Goal: Communication & Community: Answer question/provide support

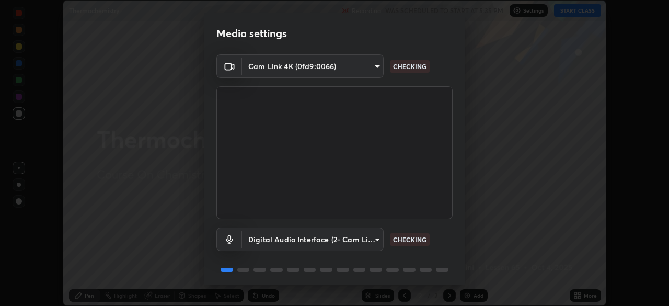
scroll to position [37, 0]
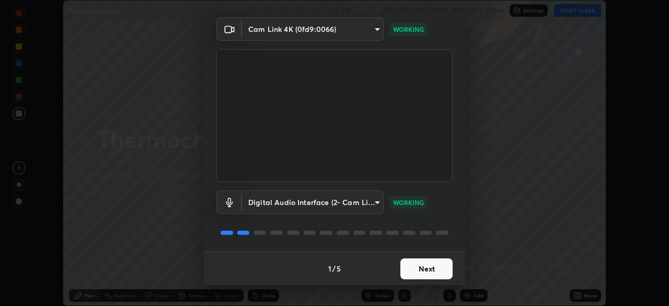
click at [426, 272] on button "Next" at bounding box center [426, 268] width 52 height 21
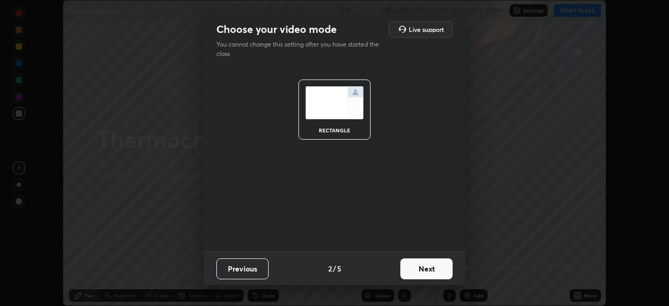
click at [428, 271] on button "Next" at bounding box center [426, 268] width 52 height 21
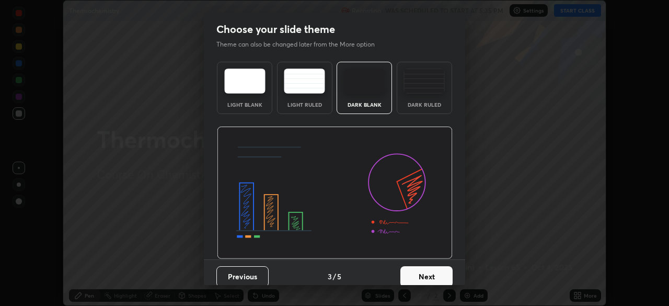
click at [428, 270] on button "Next" at bounding box center [426, 276] width 52 height 21
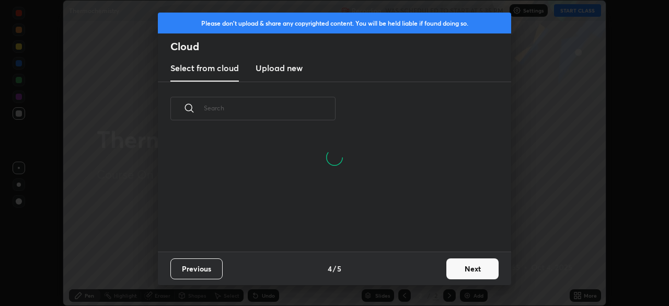
click at [468, 271] on button "Next" at bounding box center [472, 268] width 52 height 21
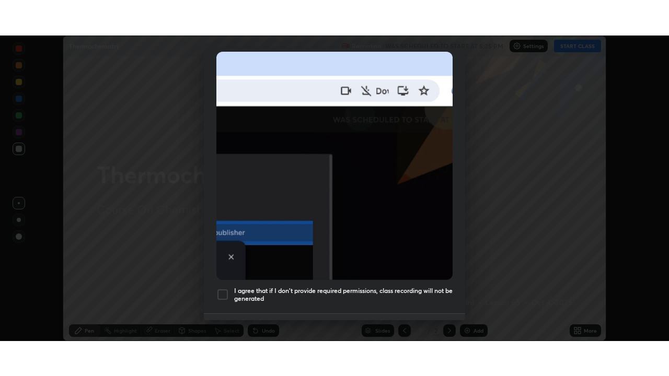
scroll to position [250, 0]
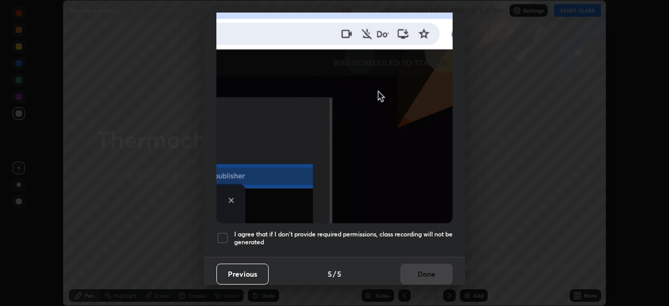
click at [221, 233] on div at bounding box center [222, 238] width 13 height 13
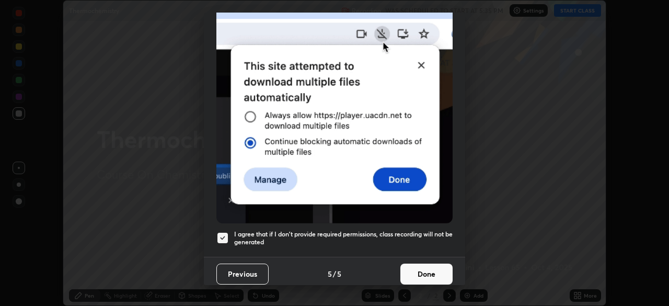
click at [427, 270] on button "Done" at bounding box center [426, 273] width 52 height 21
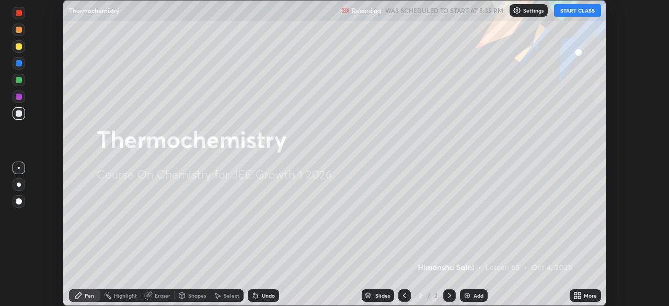
click at [578, 9] on button "START CLASS" at bounding box center [577, 10] width 47 height 13
click at [579, 297] on icon at bounding box center [579, 297] width 3 height 3
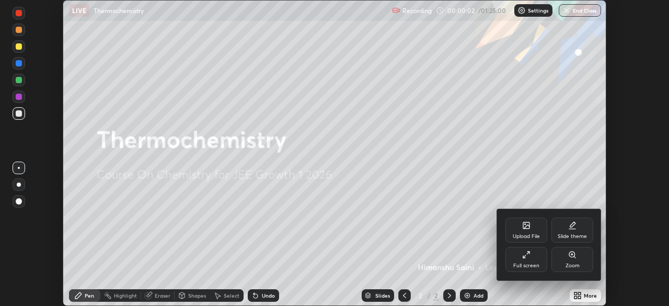
click at [529, 263] on div "Full screen" at bounding box center [526, 265] width 26 height 5
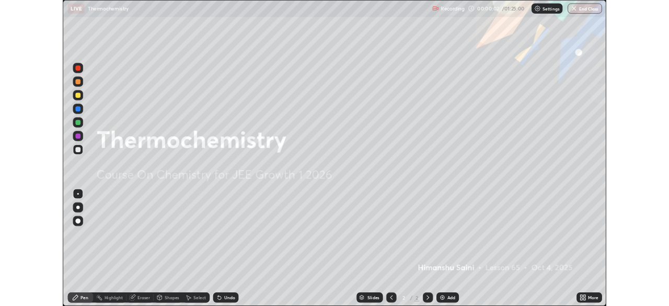
scroll to position [376, 669]
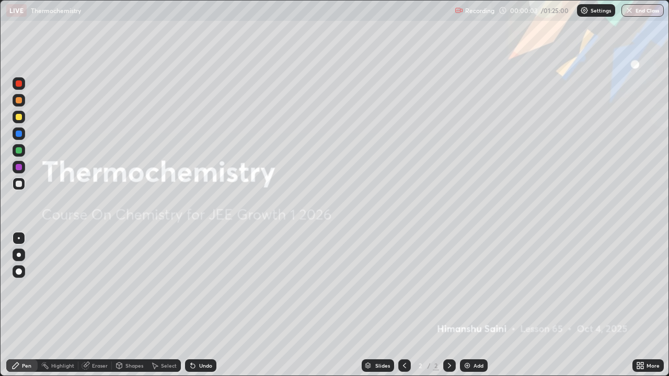
click at [21, 273] on div at bounding box center [19, 272] width 6 height 6
click at [477, 305] on div "Add" at bounding box center [479, 365] width 10 height 5
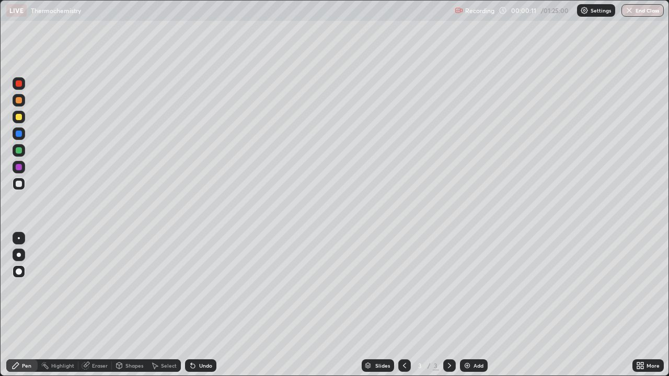
click at [27, 305] on div "Pen" at bounding box center [21, 366] width 31 height 13
click at [18, 121] on div at bounding box center [19, 117] width 13 height 13
click at [16, 117] on div at bounding box center [19, 117] width 6 height 6
click at [17, 305] on icon at bounding box center [16, 366] width 6 height 6
click at [20, 152] on div at bounding box center [19, 150] width 6 height 6
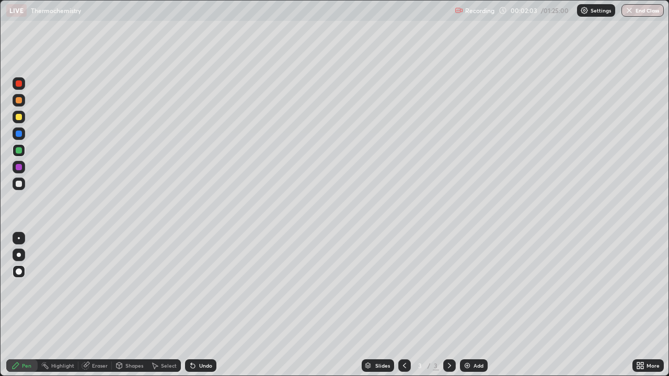
click at [28, 305] on div "Pen" at bounding box center [26, 365] width 9 height 5
click at [24, 305] on div "Pen" at bounding box center [26, 365] width 9 height 5
click at [14, 187] on div at bounding box center [19, 184] width 13 height 13
click at [18, 118] on div at bounding box center [19, 117] width 6 height 6
click at [16, 181] on div at bounding box center [19, 184] width 13 height 13
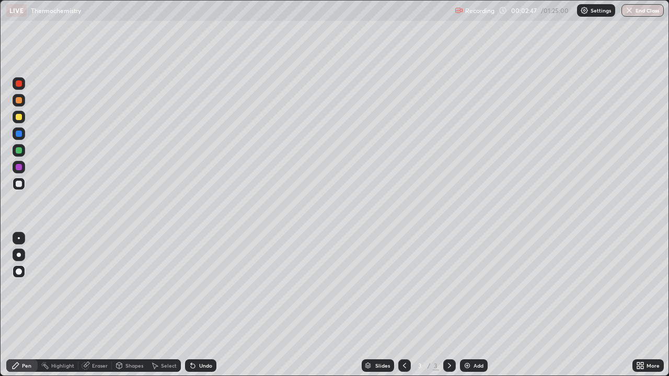
click at [18, 167] on div at bounding box center [19, 167] width 6 height 6
click at [199, 305] on div "Undo" at bounding box center [205, 365] width 13 height 5
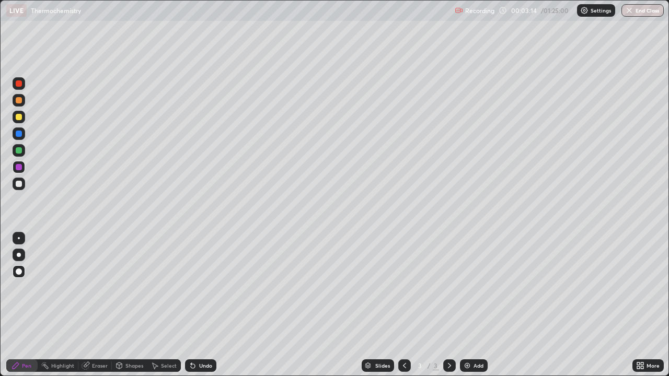
click at [474, 305] on div "Add" at bounding box center [479, 365] width 10 height 5
click at [19, 116] on div at bounding box center [19, 117] width 6 height 6
click at [19, 184] on div at bounding box center [19, 184] width 6 height 6
click at [22, 305] on div "Pen" at bounding box center [26, 365] width 9 height 5
click at [17, 186] on div at bounding box center [19, 184] width 6 height 6
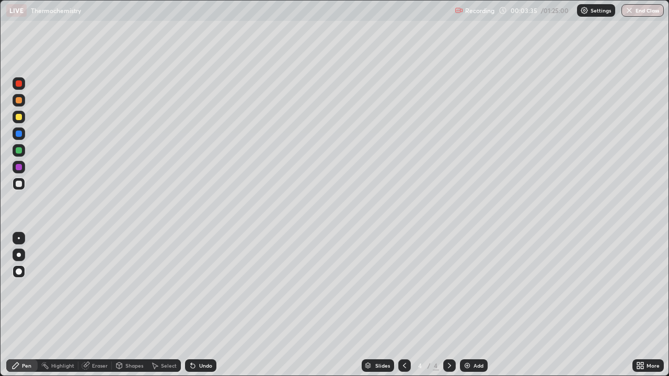
click at [22, 305] on div "Pen" at bounding box center [21, 366] width 31 height 13
click at [17, 151] on div at bounding box center [19, 150] width 6 height 6
click at [133, 305] on div "Shapes" at bounding box center [134, 365] width 18 height 5
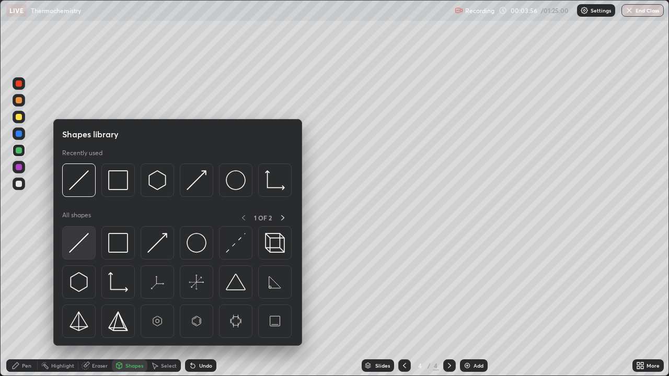
click at [82, 250] on img at bounding box center [79, 243] width 20 height 20
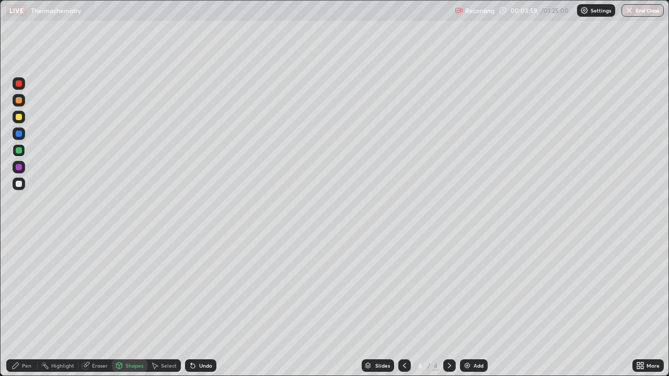
click at [25, 305] on div "Pen" at bounding box center [26, 365] width 9 height 5
click at [18, 187] on div at bounding box center [19, 184] width 6 height 6
click at [21, 168] on div at bounding box center [19, 167] width 6 height 6
click at [202, 305] on div "Undo" at bounding box center [205, 365] width 13 height 5
click at [197, 305] on div "Undo" at bounding box center [200, 366] width 31 height 13
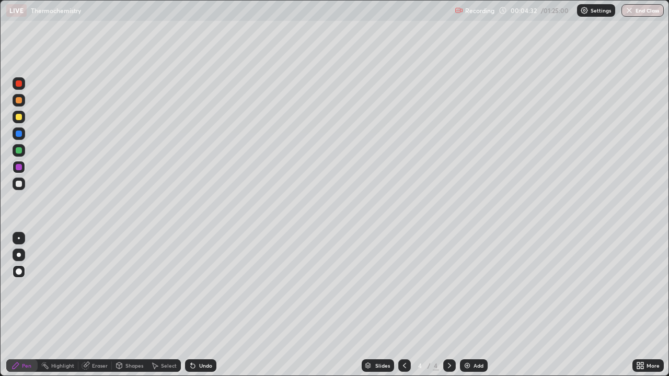
click at [19, 180] on div at bounding box center [19, 184] width 13 height 13
click at [204, 305] on div "Undo" at bounding box center [205, 365] width 13 height 5
click at [19, 114] on div at bounding box center [19, 117] width 6 height 6
click at [477, 305] on div "Add" at bounding box center [479, 365] width 10 height 5
click at [27, 305] on div "Pen" at bounding box center [26, 365] width 9 height 5
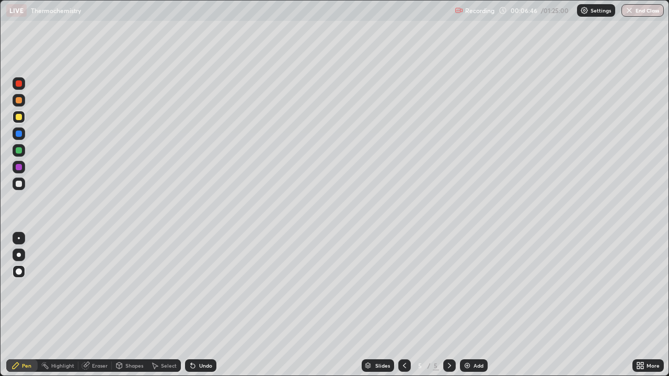
click at [18, 184] on div at bounding box center [19, 184] width 6 height 6
click at [20, 155] on div at bounding box center [19, 150] width 13 height 13
click at [475, 305] on div "Add" at bounding box center [479, 365] width 10 height 5
click at [20, 120] on div at bounding box center [19, 117] width 6 height 6
click at [204, 305] on div "Undo" at bounding box center [205, 365] width 13 height 5
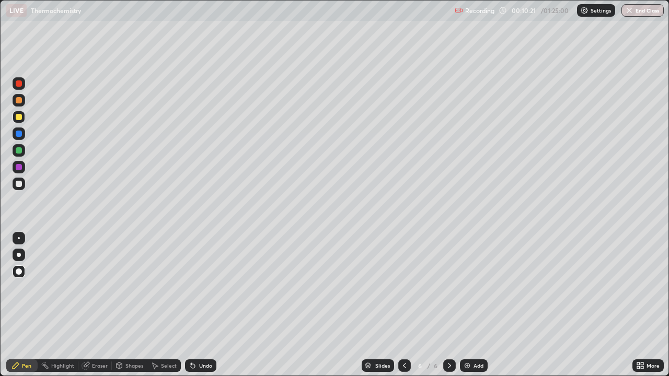
click at [205, 305] on div "Undo" at bounding box center [205, 365] width 13 height 5
click at [199, 305] on div "Undo" at bounding box center [200, 366] width 31 height 13
click at [17, 186] on div at bounding box center [19, 184] width 6 height 6
click at [485, 305] on div "Add" at bounding box center [474, 366] width 28 height 13
click at [18, 118] on div at bounding box center [19, 117] width 6 height 6
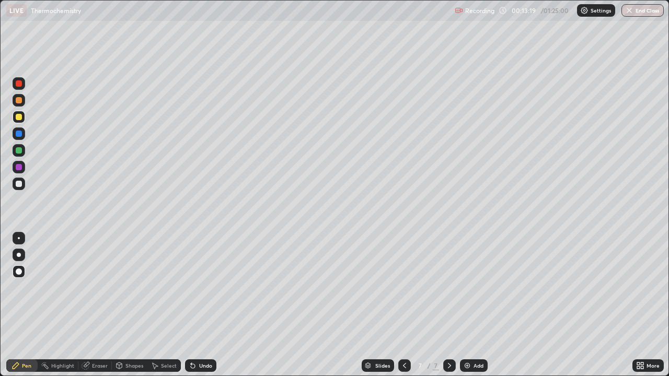
click at [205, 305] on div "Undo" at bounding box center [205, 365] width 13 height 5
click at [20, 188] on div at bounding box center [19, 184] width 13 height 13
click at [29, 305] on div "Pen" at bounding box center [26, 365] width 9 height 5
click at [17, 168] on div at bounding box center [19, 167] width 6 height 6
click at [475, 305] on div "Add" at bounding box center [479, 365] width 10 height 5
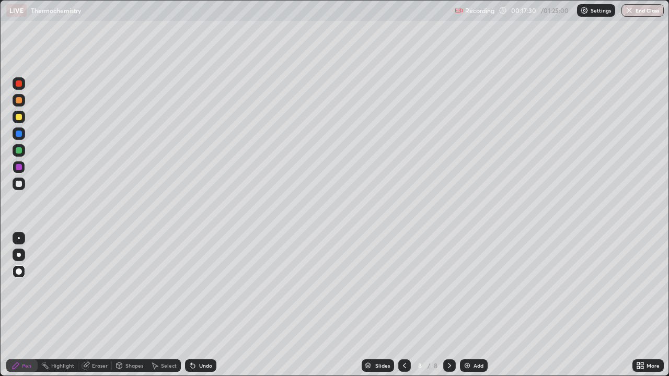
click at [18, 118] on div at bounding box center [19, 117] width 6 height 6
click at [170, 305] on div "Select" at bounding box center [169, 365] width 16 height 5
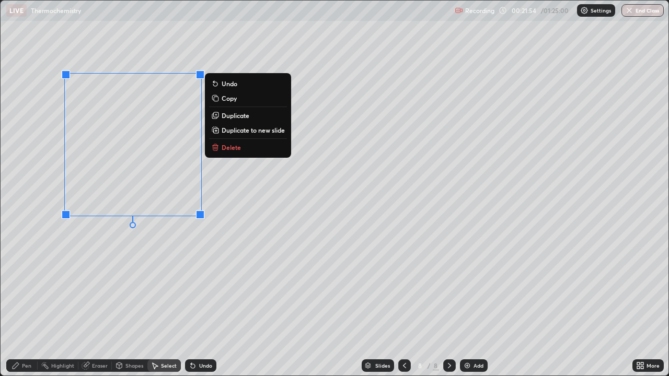
click at [75, 266] on div "0 ° Undo Copy Duplicate Duplicate to new slide Delete" at bounding box center [335, 188] width 668 height 375
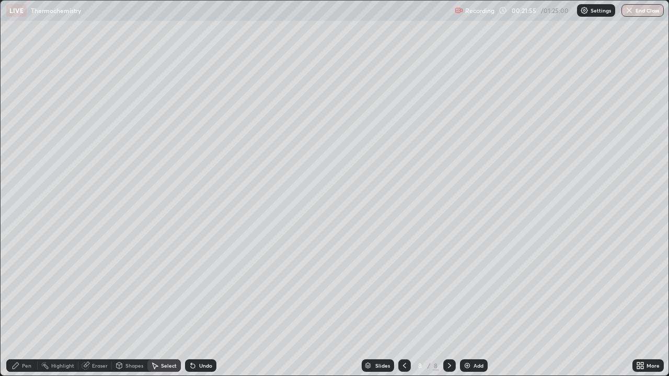
click at [23, 305] on div "Pen" at bounding box center [26, 365] width 9 height 5
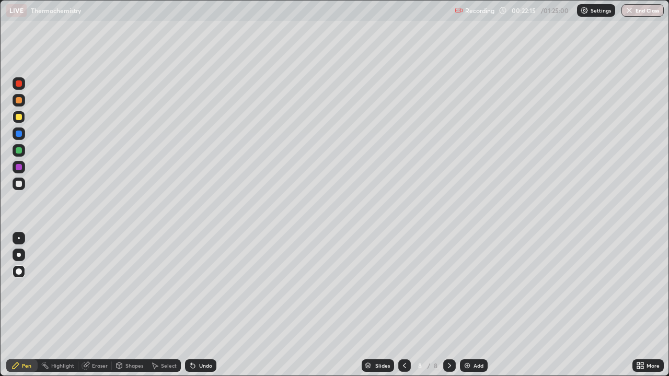
click at [26, 305] on div "Pen" at bounding box center [26, 365] width 9 height 5
click at [31, 305] on div "Pen" at bounding box center [21, 366] width 31 height 13
click at [21, 186] on div at bounding box center [19, 184] width 6 height 6
click at [477, 305] on div "Add" at bounding box center [479, 365] width 10 height 5
click at [16, 120] on div at bounding box center [19, 117] width 13 height 13
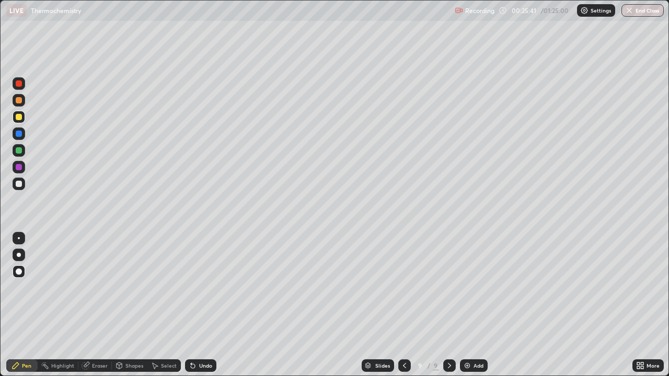
click at [19, 185] on div at bounding box center [19, 184] width 6 height 6
click at [20, 120] on div at bounding box center [19, 117] width 13 height 13
click at [17, 167] on div at bounding box center [19, 167] width 6 height 6
click at [478, 305] on div "Add" at bounding box center [479, 365] width 10 height 5
click at [20, 185] on div at bounding box center [19, 184] width 6 height 6
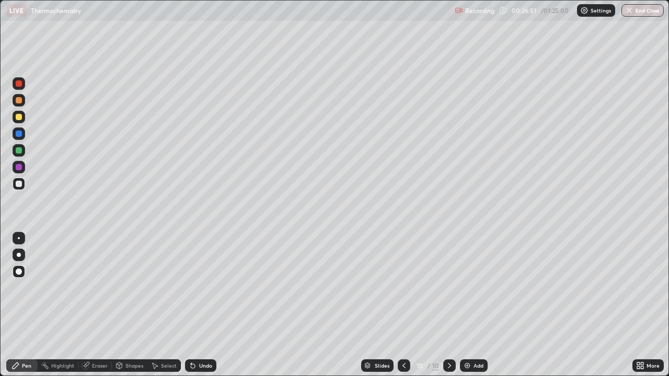
click at [202, 305] on div "Undo" at bounding box center [205, 365] width 13 height 5
click at [19, 115] on div at bounding box center [19, 117] width 6 height 6
click at [404, 305] on icon at bounding box center [404, 366] width 8 height 8
click at [448, 305] on icon at bounding box center [449, 366] width 8 height 8
click at [409, 305] on div at bounding box center [404, 366] width 13 height 13
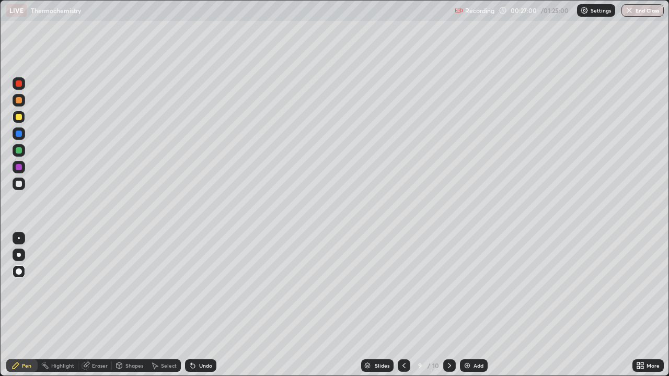
click at [449, 305] on icon at bounding box center [449, 366] width 8 height 8
click at [20, 100] on div at bounding box center [19, 100] width 6 height 6
click at [24, 305] on div "Pen" at bounding box center [21, 366] width 31 height 13
click at [24, 186] on div at bounding box center [19, 184] width 13 height 13
click at [28, 305] on div "Pen" at bounding box center [26, 365] width 9 height 5
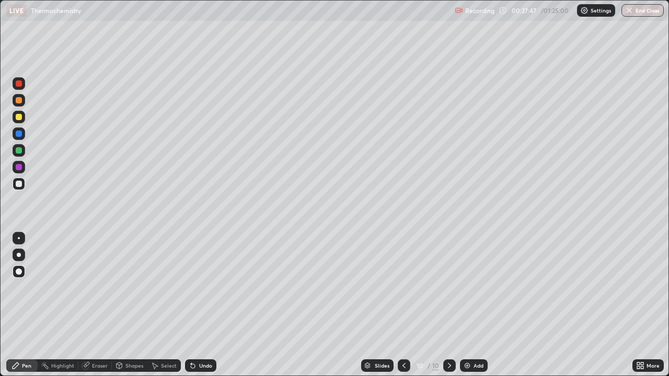
click at [18, 168] on div at bounding box center [19, 167] width 6 height 6
click at [19, 182] on div at bounding box center [19, 184] width 6 height 6
click at [18, 150] on div at bounding box center [19, 150] width 6 height 6
click at [403, 305] on icon at bounding box center [404, 366] width 8 height 8
click at [449, 305] on icon at bounding box center [449, 366] width 8 height 8
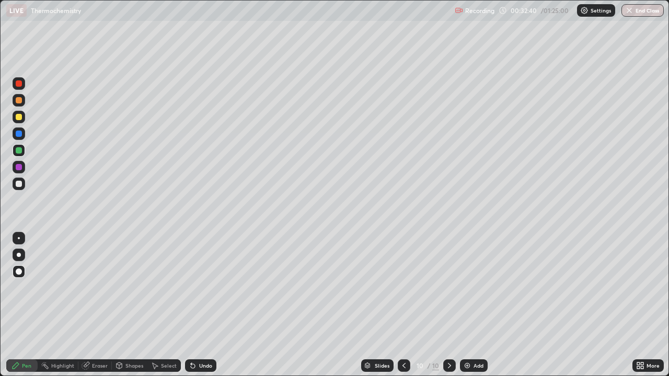
click at [480, 305] on div "Add" at bounding box center [479, 365] width 10 height 5
click at [209, 305] on div "Undo" at bounding box center [205, 365] width 13 height 5
click at [167, 305] on div "Select" at bounding box center [169, 365] width 16 height 5
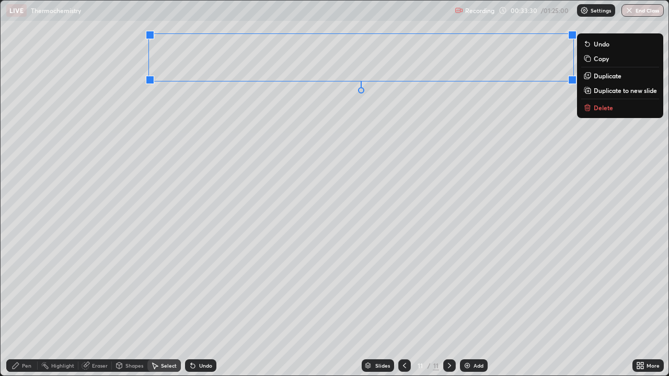
click at [323, 183] on div "0 ° Undo Copy Duplicate Duplicate to new slide Delete" at bounding box center [335, 188] width 668 height 375
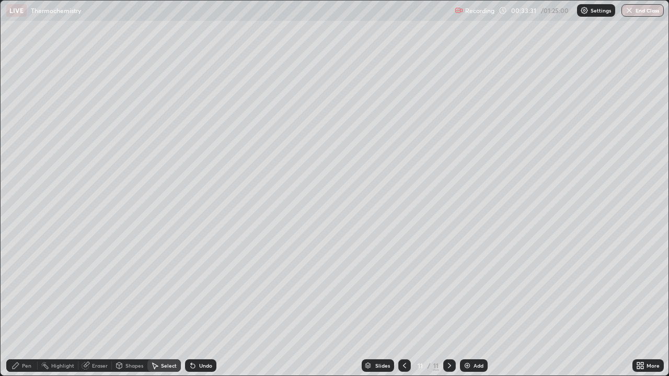
click at [100, 305] on div "Eraser" at bounding box center [100, 365] width 16 height 5
click at [23, 305] on div "Pen" at bounding box center [26, 365] width 9 height 5
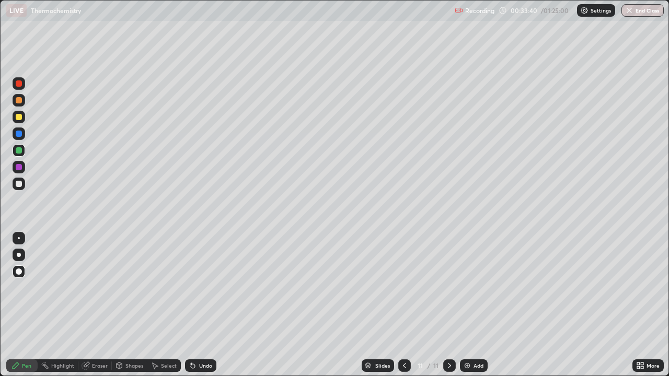
click at [202, 305] on div "Undo" at bounding box center [200, 366] width 31 height 13
click at [204, 305] on div "Undo" at bounding box center [205, 365] width 13 height 5
click at [202, 305] on div "Undo" at bounding box center [205, 365] width 13 height 5
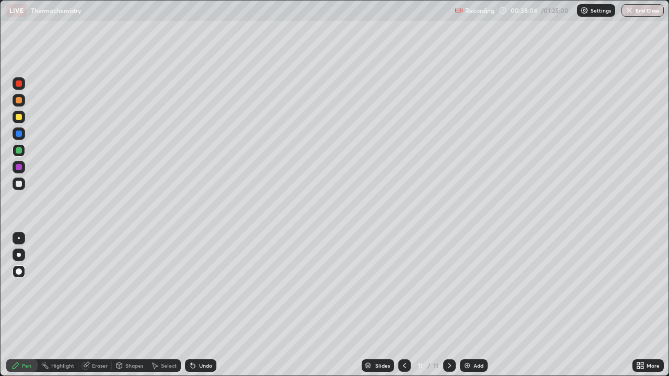
click at [131, 305] on div "Shapes" at bounding box center [134, 365] width 18 height 5
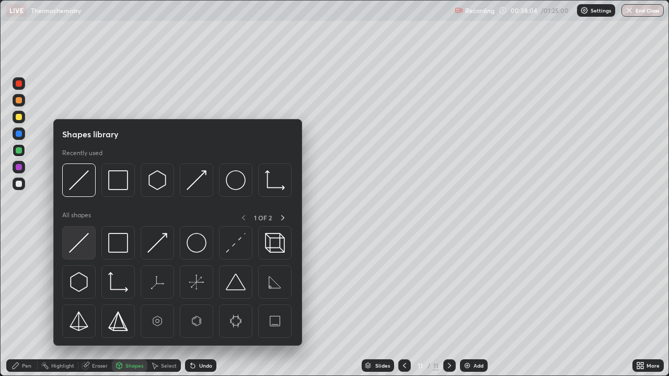
click at [82, 248] on img at bounding box center [79, 243] width 20 height 20
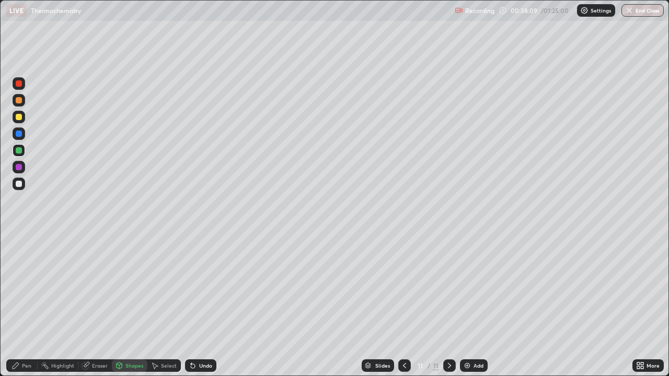
click at [30, 305] on div "Pen" at bounding box center [26, 365] width 9 height 5
click at [19, 185] on div at bounding box center [19, 184] width 6 height 6
click at [22, 305] on div "Pen" at bounding box center [21, 366] width 31 height 13
click at [19, 165] on div at bounding box center [19, 167] width 6 height 6
click at [20, 121] on div at bounding box center [19, 117] width 13 height 13
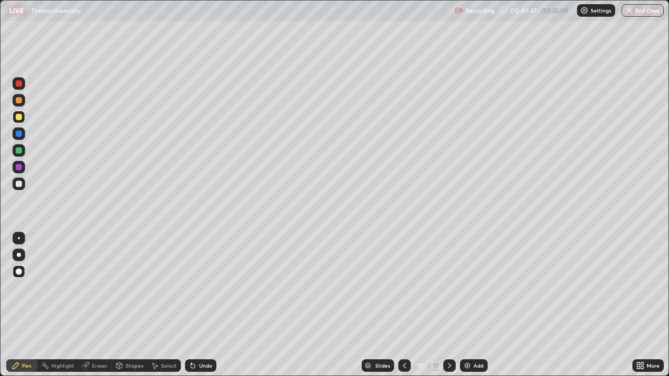
click at [449, 305] on icon at bounding box center [449, 366] width 8 height 8
click at [399, 305] on div at bounding box center [404, 366] width 13 height 13
click at [449, 305] on icon at bounding box center [449, 366] width 8 height 8
click at [478, 305] on div "Add" at bounding box center [474, 366] width 28 height 13
click at [19, 100] on div at bounding box center [19, 100] width 6 height 6
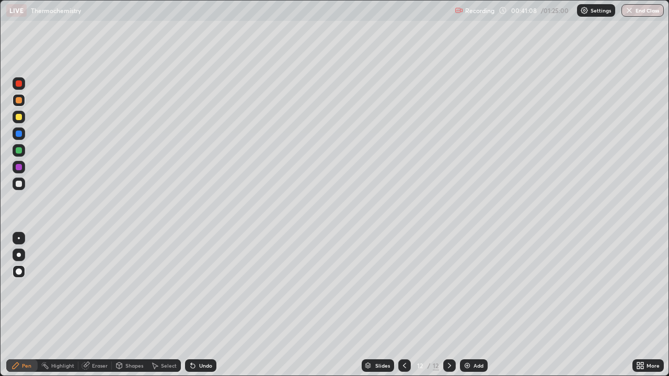
click at [651, 305] on div "More" at bounding box center [653, 365] width 13 height 5
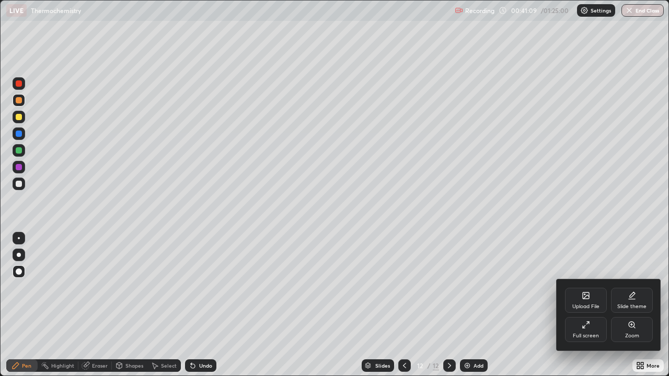
click at [586, 305] on icon at bounding box center [586, 325] width 8 height 8
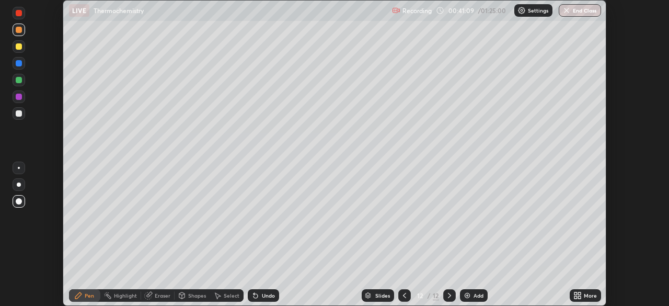
scroll to position [51974, 51611]
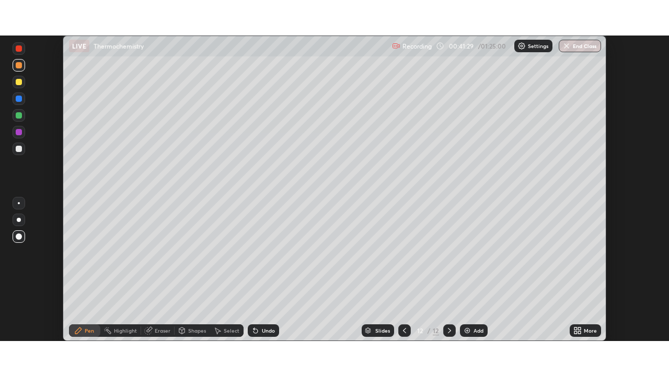
scroll to position [306, 669]
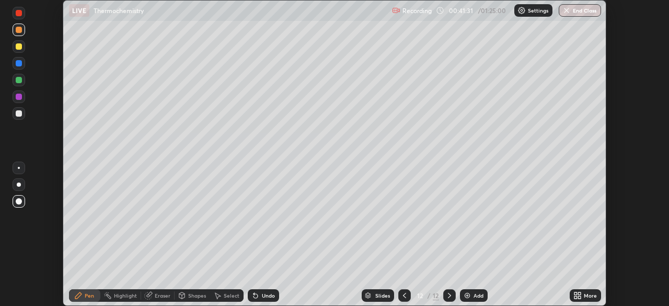
click at [579, 293] on icon at bounding box center [579, 293] width 3 height 3
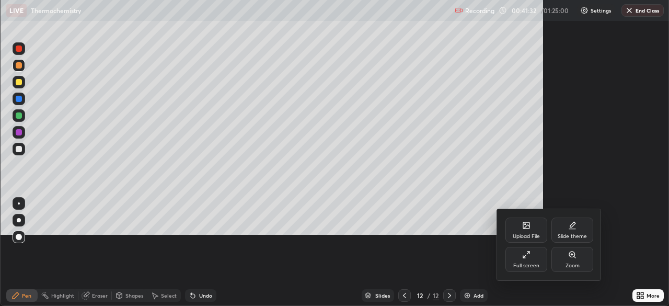
click at [523, 239] on div "Upload File" at bounding box center [526, 236] width 27 height 5
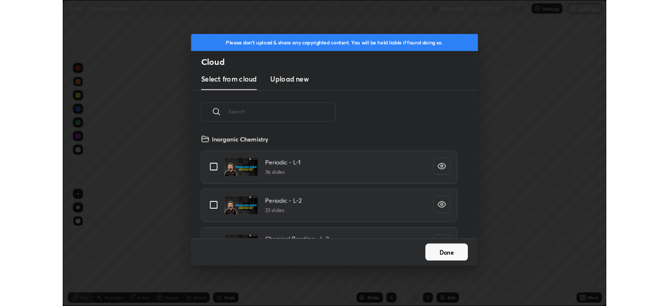
scroll to position [129, 336]
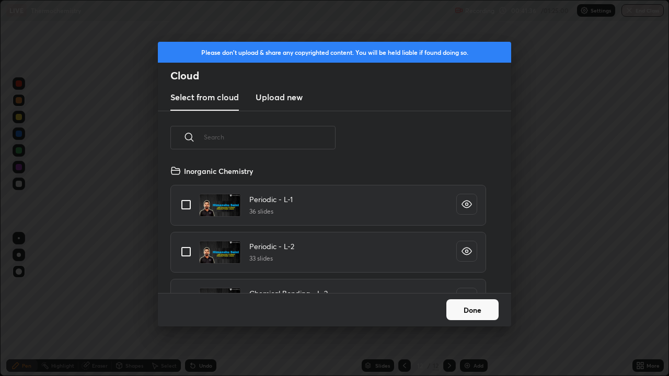
click at [472, 305] on button "Done" at bounding box center [472, 310] width 52 height 21
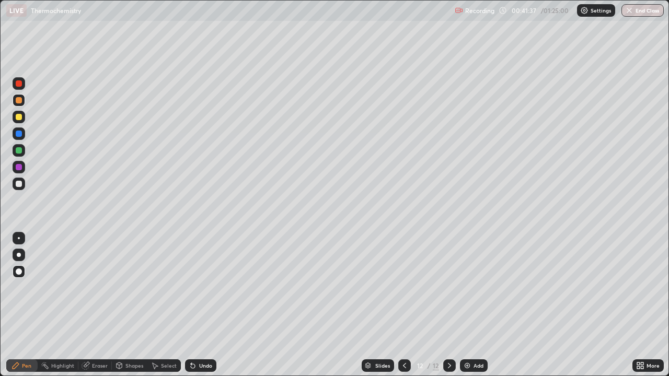
click at [104, 305] on div "Eraser" at bounding box center [100, 365] width 16 height 5
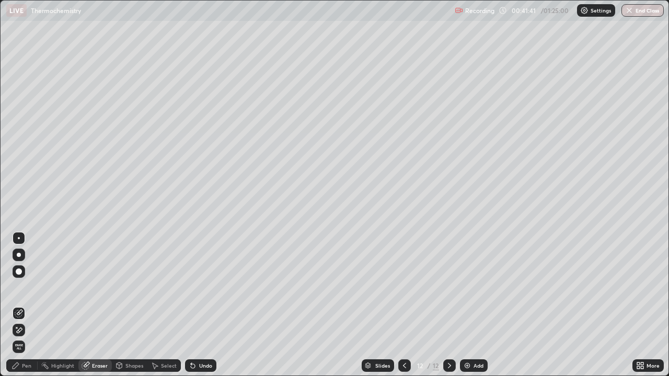
click at [28, 305] on div "Pen" at bounding box center [26, 365] width 9 height 5
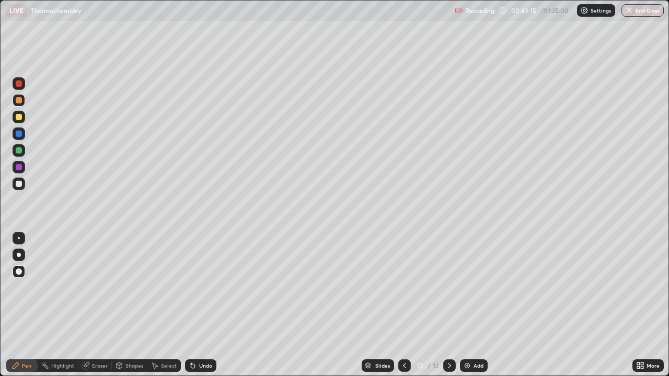
click at [20, 183] on div at bounding box center [19, 184] width 6 height 6
click at [17, 185] on div at bounding box center [19, 184] width 6 height 6
click at [22, 305] on div "Pen" at bounding box center [26, 365] width 9 height 5
click at [17, 153] on div at bounding box center [19, 150] width 6 height 6
click at [18, 133] on div at bounding box center [19, 134] width 6 height 6
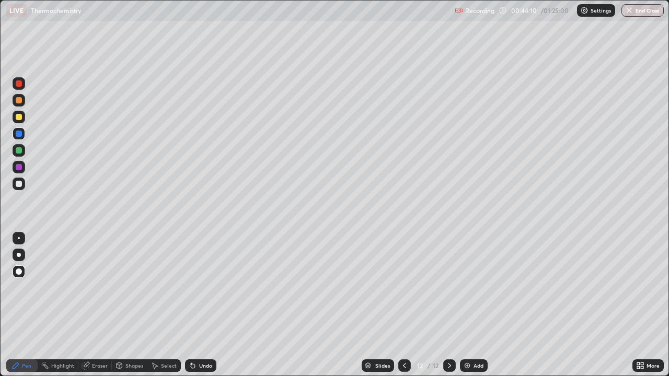
click at [199, 305] on div "Undo" at bounding box center [205, 365] width 13 height 5
click at [16, 188] on div at bounding box center [19, 184] width 13 height 13
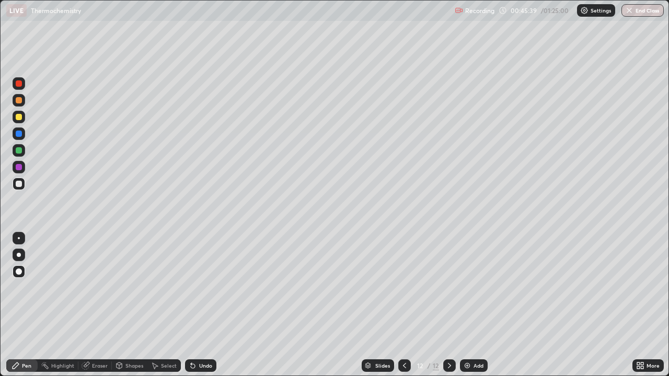
click at [479, 305] on div "Add" at bounding box center [479, 365] width 10 height 5
click at [25, 120] on div at bounding box center [19, 117] width 13 height 17
click at [21, 186] on div at bounding box center [19, 184] width 6 height 6
click at [19, 179] on div at bounding box center [19, 184] width 13 height 13
click at [20, 168] on div at bounding box center [19, 167] width 6 height 6
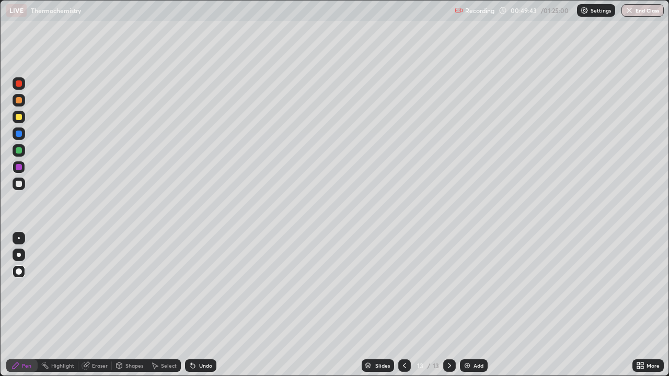
click at [479, 305] on div "Add" at bounding box center [474, 366] width 28 height 13
click at [22, 117] on div at bounding box center [19, 117] width 13 height 13
click at [204, 305] on div "Undo" at bounding box center [200, 366] width 31 height 13
click at [18, 186] on div at bounding box center [19, 184] width 6 height 6
click at [19, 167] on div at bounding box center [19, 167] width 6 height 6
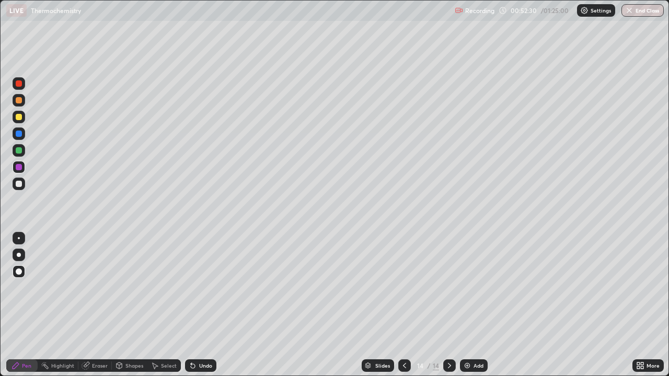
click at [199, 305] on div "Undo" at bounding box center [205, 365] width 13 height 5
click at [19, 183] on div at bounding box center [19, 184] width 6 height 6
click at [20, 116] on div at bounding box center [19, 117] width 6 height 6
click at [207, 305] on div "Undo" at bounding box center [200, 366] width 31 height 13
click at [204, 305] on div "Undo" at bounding box center [200, 366] width 31 height 13
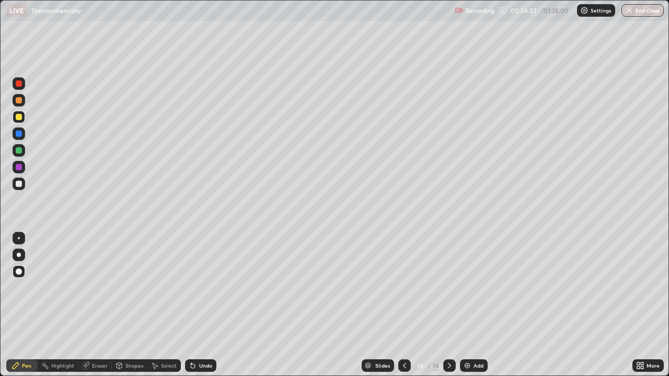
click at [480, 305] on div "Add" at bounding box center [479, 365] width 10 height 5
click at [19, 102] on div at bounding box center [19, 100] width 6 height 6
click at [201, 305] on div "Undo" at bounding box center [205, 365] width 13 height 5
click at [204, 305] on div "Undo" at bounding box center [205, 365] width 13 height 5
click at [203, 305] on div "Undo" at bounding box center [205, 365] width 13 height 5
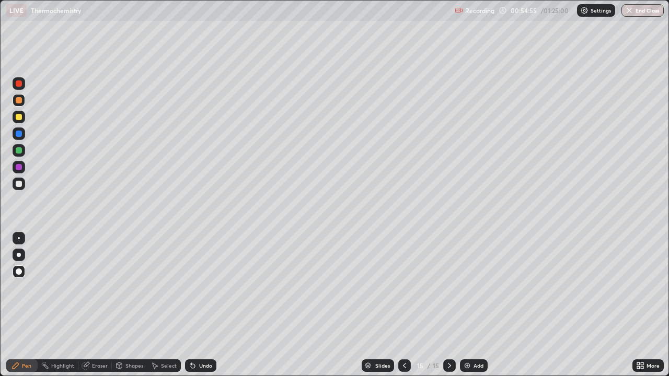
click at [17, 169] on div at bounding box center [19, 167] width 6 height 6
click at [17, 116] on div at bounding box center [19, 117] width 6 height 6
click at [18, 151] on div at bounding box center [19, 150] width 6 height 6
click at [197, 305] on div "Undo" at bounding box center [200, 366] width 31 height 13
click at [193, 305] on div "Undo" at bounding box center [200, 366] width 31 height 13
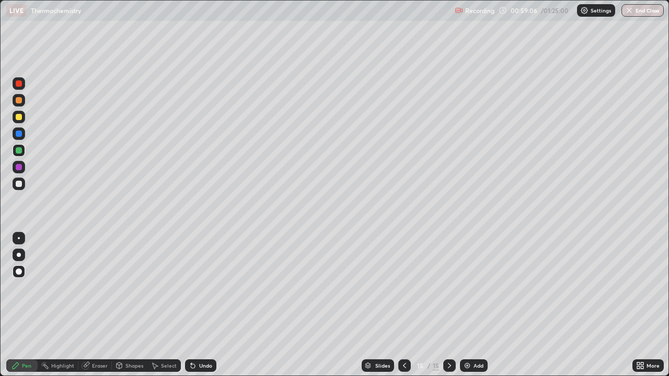
click at [19, 186] on div at bounding box center [19, 184] width 6 height 6
click at [206, 305] on div "Undo" at bounding box center [205, 365] width 13 height 5
click at [201, 305] on div "Undo" at bounding box center [200, 366] width 31 height 13
click at [199, 305] on div "Undo" at bounding box center [205, 365] width 13 height 5
click at [200, 305] on div "Undo" at bounding box center [205, 365] width 13 height 5
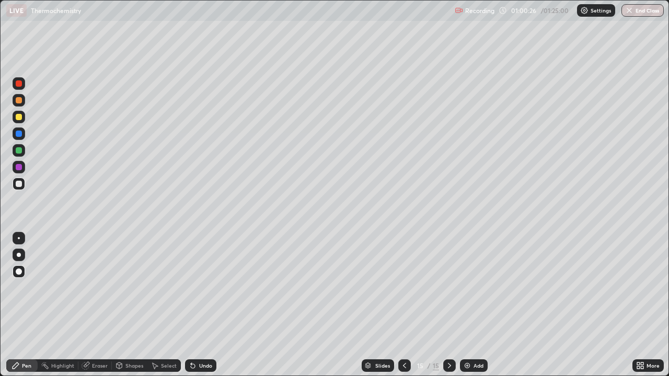
click at [484, 305] on div "Add" at bounding box center [474, 366] width 28 height 13
click at [20, 115] on div at bounding box center [19, 117] width 6 height 6
click at [19, 186] on div at bounding box center [19, 184] width 6 height 6
click at [17, 169] on div at bounding box center [19, 167] width 6 height 6
click at [476, 305] on div "Add" at bounding box center [479, 365] width 10 height 5
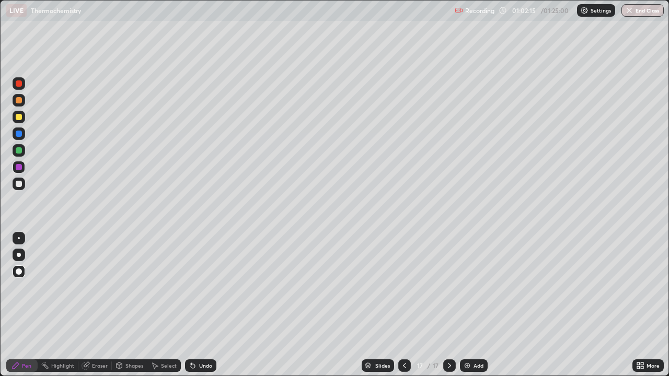
click at [19, 113] on div at bounding box center [19, 117] width 13 height 13
click at [19, 184] on div at bounding box center [19, 184] width 6 height 6
click at [400, 305] on icon at bounding box center [404, 366] width 8 height 8
click at [449, 305] on icon at bounding box center [449, 366] width 8 height 8
click at [642, 305] on icon at bounding box center [642, 364] width 3 height 3
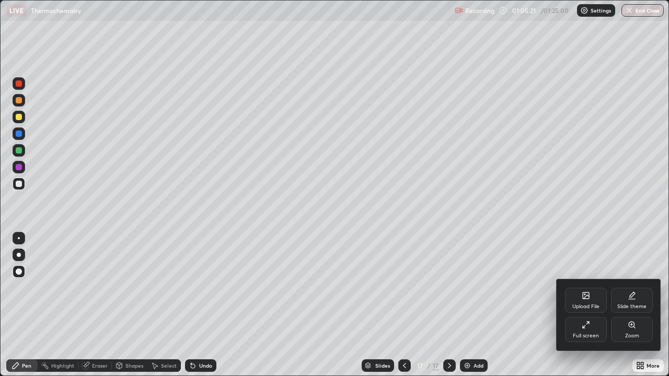
click at [583, 305] on icon at bounding box center [584, 327] width 3 height 3
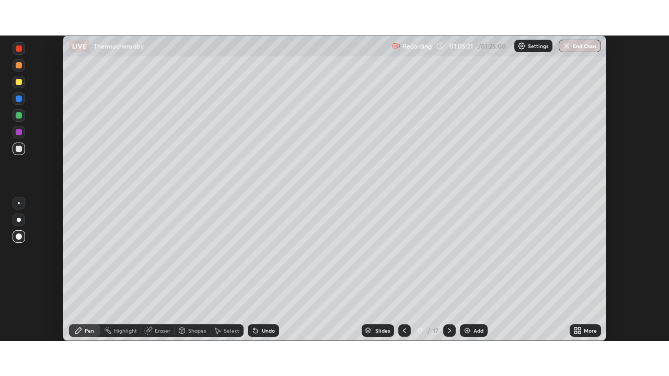
scroll to position [51974, 51611]
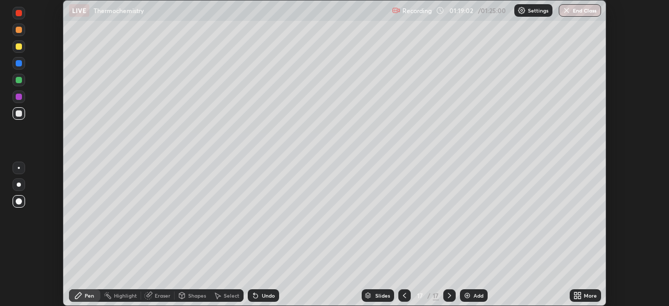
click at [579, 293] on icon at bounding box center [579, 293] width 3 height 3
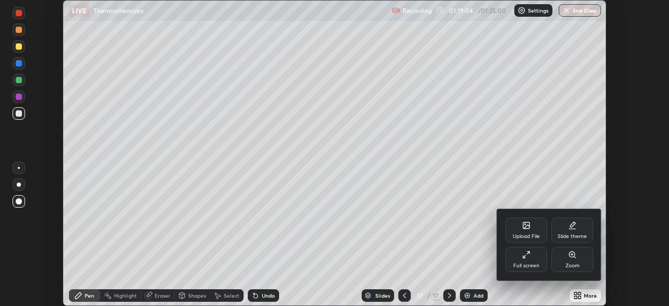
click at [518, 253] on div "Full screen" at bounding box center [527, 259] width 42 height 25
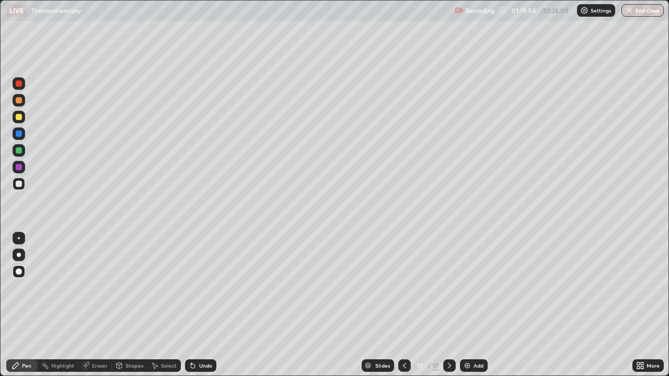
scroll to position [376, 669]
click at [449, 305] on icon at bounding box center [449, 366] width 8 height 8
click at [482, 305] on div "Add" at bounding box center [479, 365] width 10 height 5
click at [22, 116] on div at bounding box center [19, 117] width 13 height 13
click at [646, 8] on button "End Class" at bounding box center [643, 10] width 42 height 13
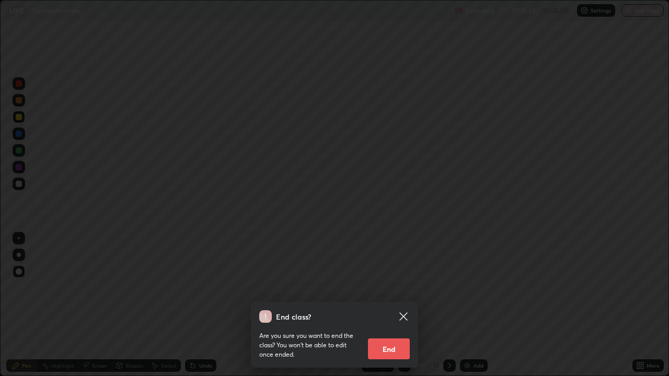
click at [398, 305] on button "End" at bounding box center [389, 349] width 42 height 21
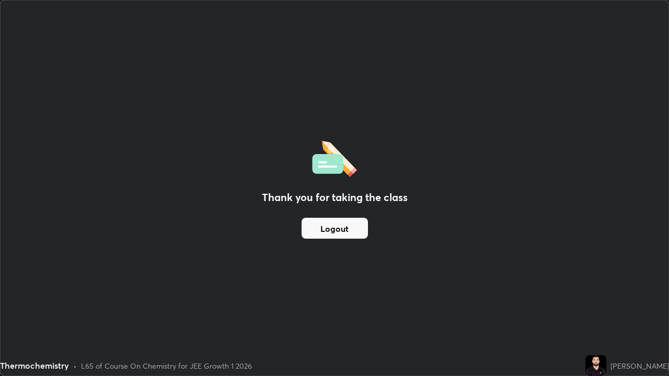
click at [341, 232] on button "Logout" at bounding box center [335, 228] width 66 height 21
